Goal: Task Accomplishment & Management: Use online tool/utility

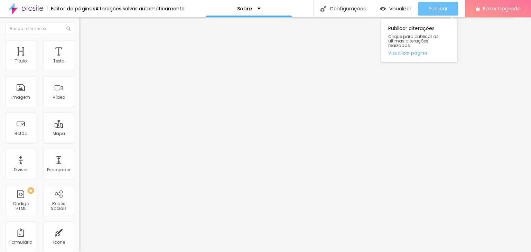
click at [444, 12] on div "Publicar" at bounding box center [437, 9] width 19 height 14
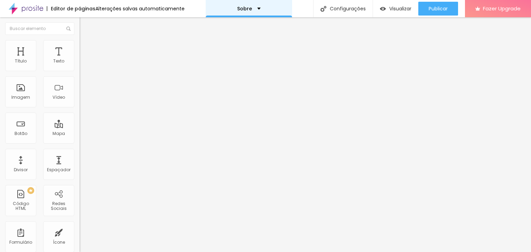
click at [255, 9] on div "Sobre" at bounding box center [248, 8] width 23 height 5
click at [261, 10] on div "Sobre" at bounding box center [249, 8] width 86 height 17
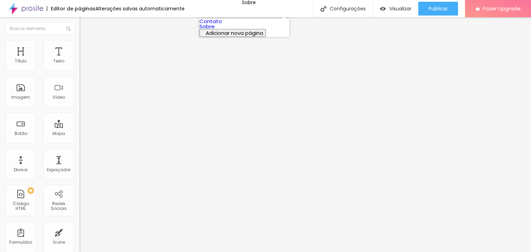
click at [222, 23] on link "Contato" at bounding box center [210, 21] width 22 height 7
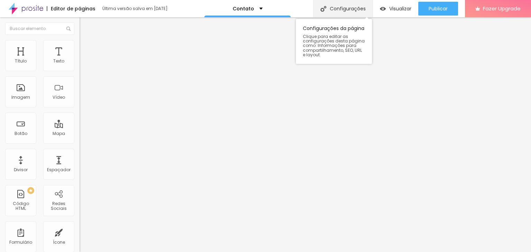
click at [339, 11] on div "Configurações" at bounding box center [342, 8] width 59 height 17
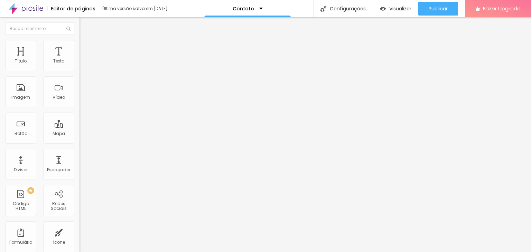
click at [393, 10] on span "Visualizar" at bounding box center [400, 9] width 22 height 6
